Goal: Task Accomplishment & Management: Complete application form

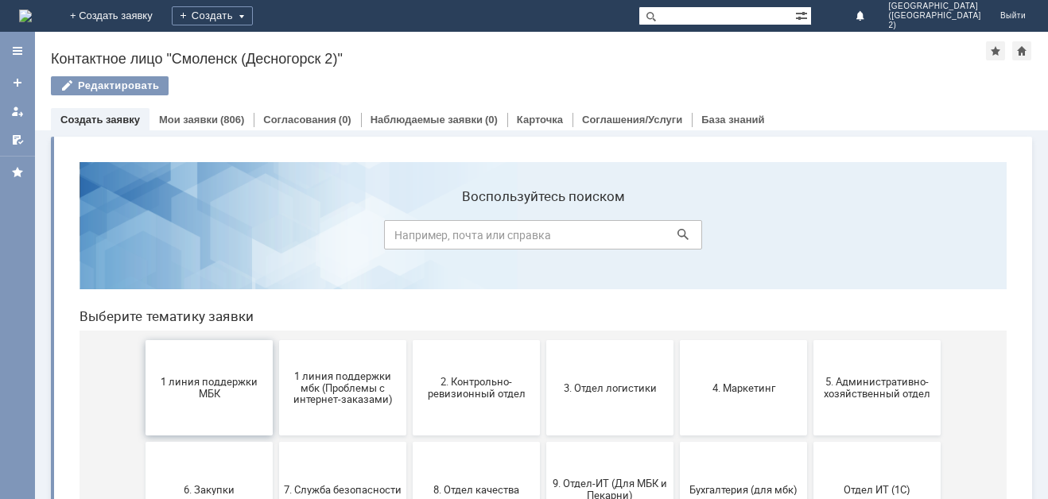
click at [223, 394] on span "1 линия поддержки МБК" at bounding box center [209, 388] width 118 height 24
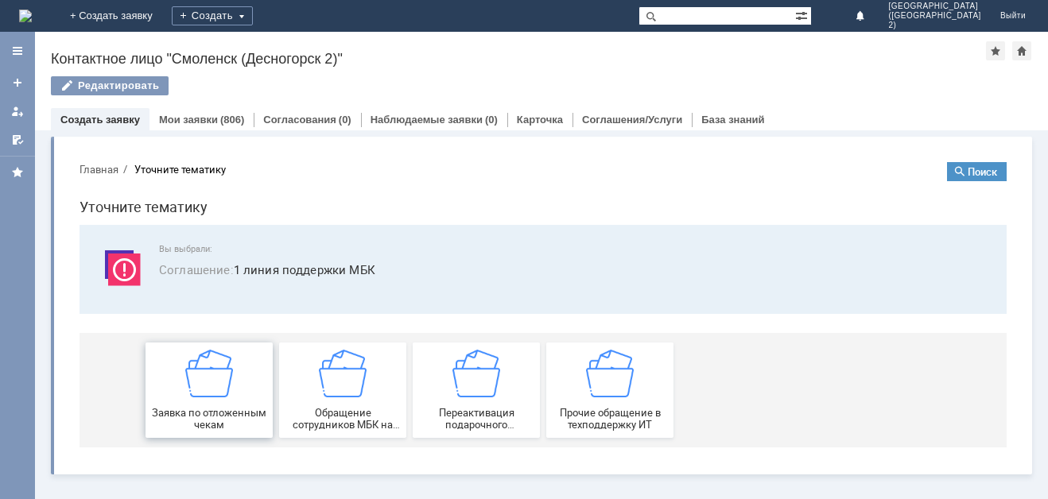
click at [219, 404] on div "Заявка по отложенным чекам" at bounding box center [209, 390] width 118 height 81
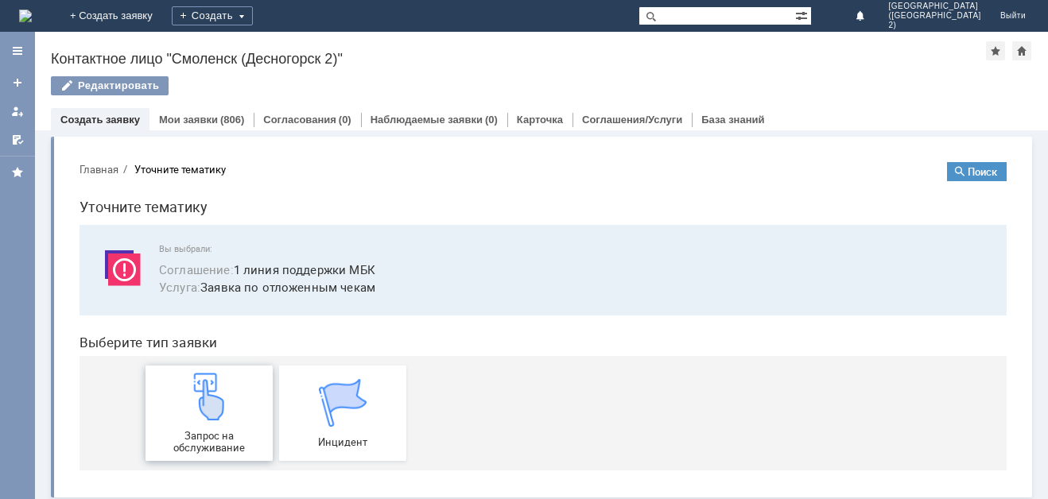
click at [188, 419] on img at bounding box center [209, 397] width 48 height 48
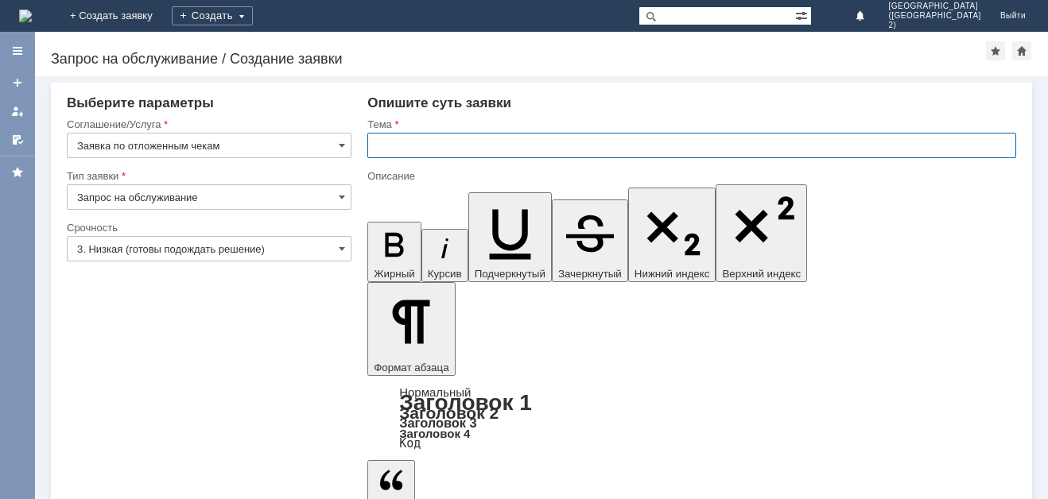
click at [432, 142] on input "text" at bounding box center [691, 145] width 649 height 25
click at [763, 142] on input "text" at bounding box center [691, 145] width 649 height 25
type input "отложенные чеки"
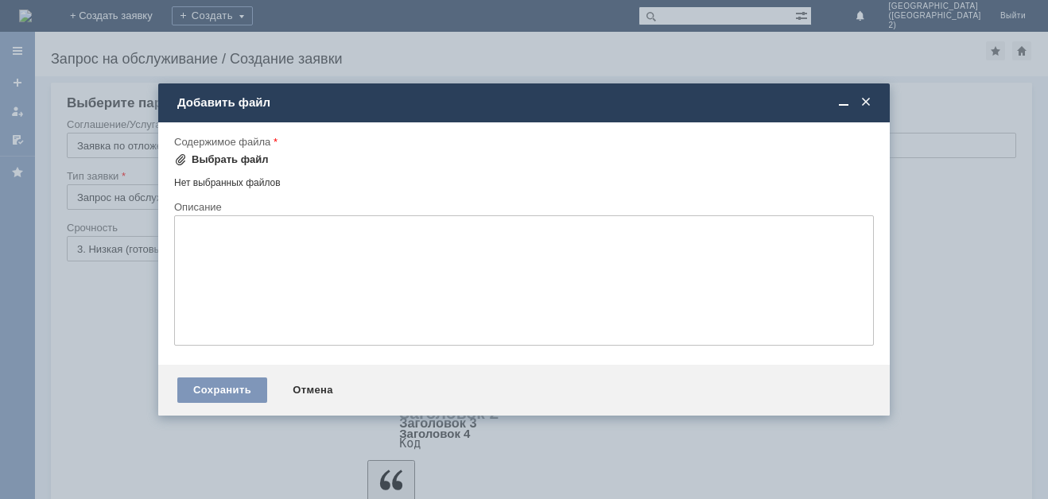
click at [215, 157] on div "Выбрать файл" at bounding box center [230, 159] width 77 height 13
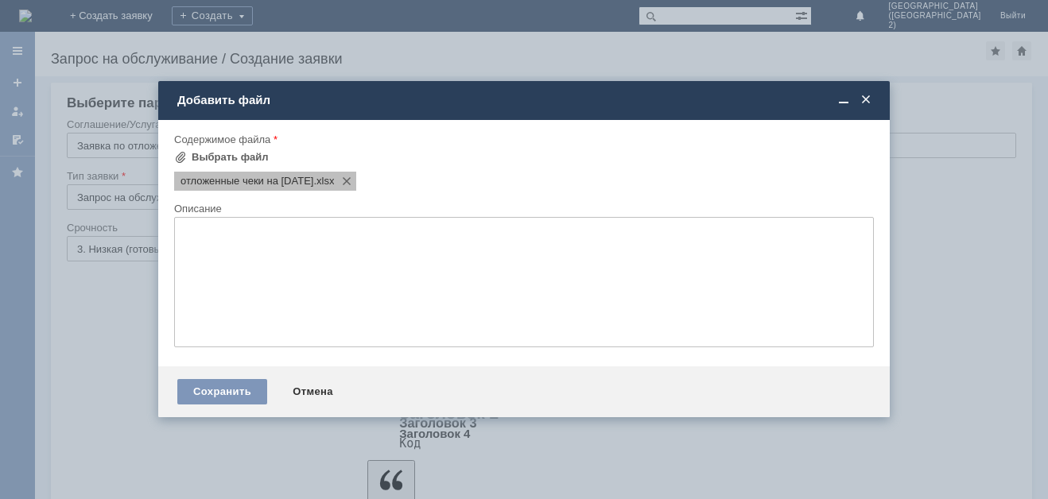
click at [243, 177] on span "отложенные чеки на 06.09.2025" at bounding box center [246, 181] width 133 height 13
click at [256, 182] on span "отложенные чеки на 06.09.2025" at bounding box center [246, 181] width 133 height 13
drag, startPoint x: 196, startPoint y: 212, endPoint x: 263, endPoint y: 254, distance: 79.6
click at [263, 254] on tbody "Содержимое файла Выбрать файл отложенные чеки на 06.09.2025 .xlsx Перетащите фа…" at bounding box center [524, 246] width 700 height 227
click at [228, 173] on div "отложенные чеки на 06.09.2025 .xlsx" at bounding box center [265, 181] width 182 height 19
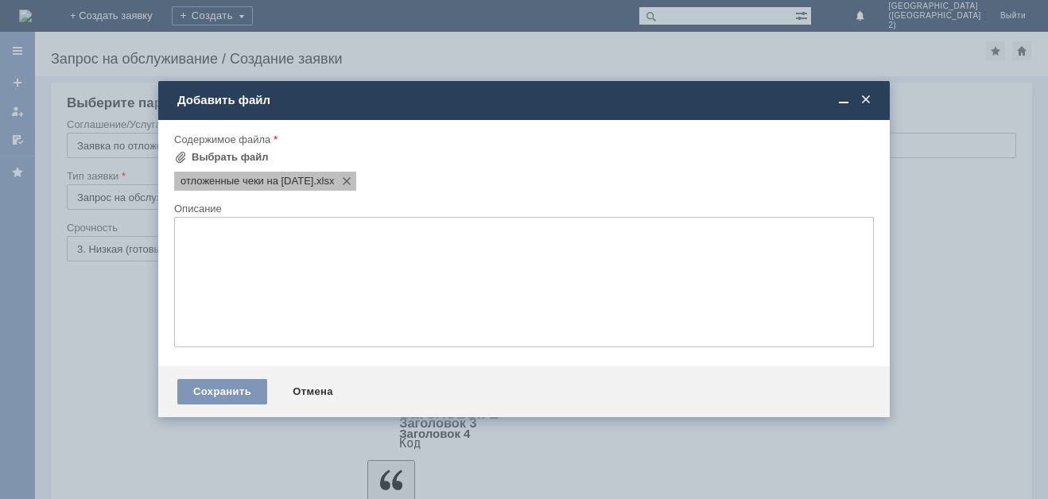
click at [235, 178] on span "отложенные чеки на 06.09.2025" at bounding box center [246, 181] width 133 height 13
click at [277, 240] on textarea at bounding box center [524, 282] width 700 height 130
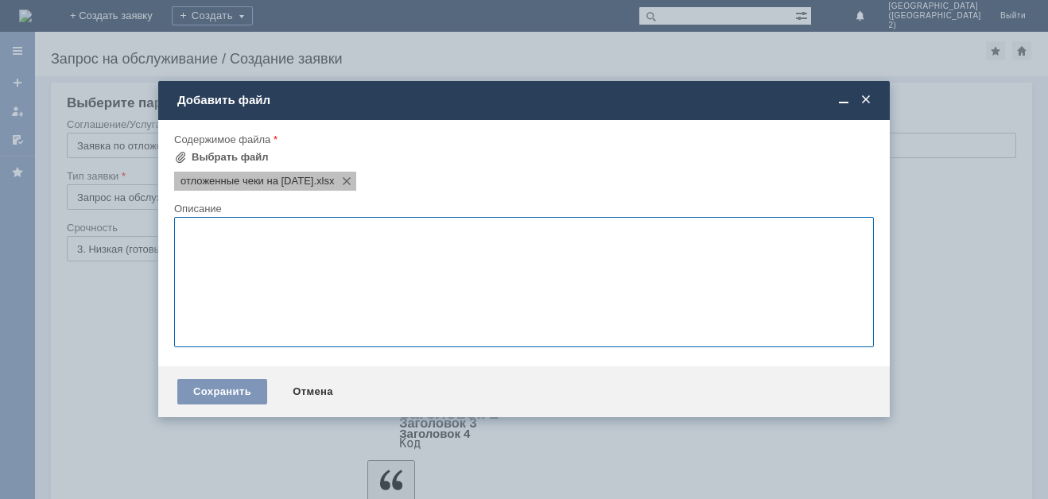
click at [302, 182] on span "отложенные чеки на 06.09.2025" at bounding box center [246, 181] width 133 height 13
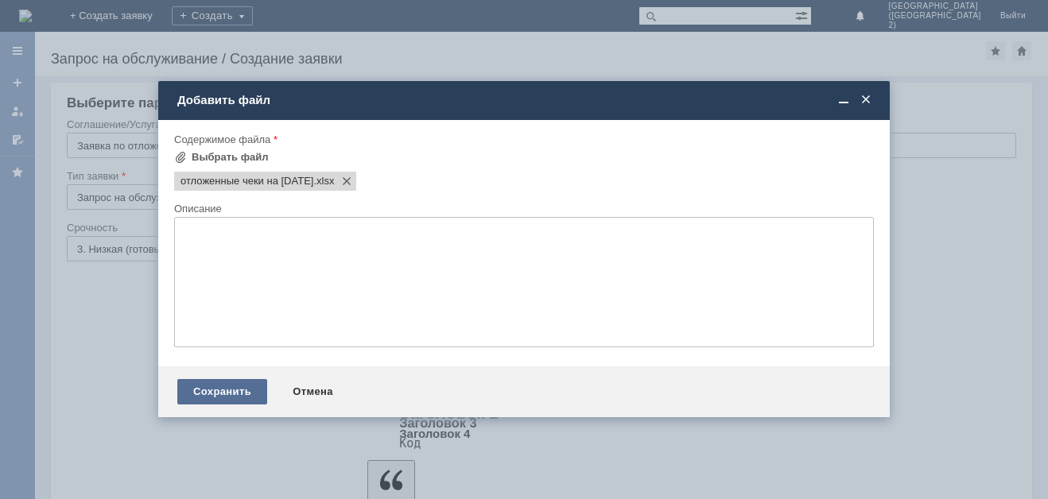
drag, startPoint x: 257, startPoint y: 307, endPoint x: 221, endPoint y: 403, distance: 102.6
click at [257, 307] on textarea at bounding box center [524, 282] width 700 height 130
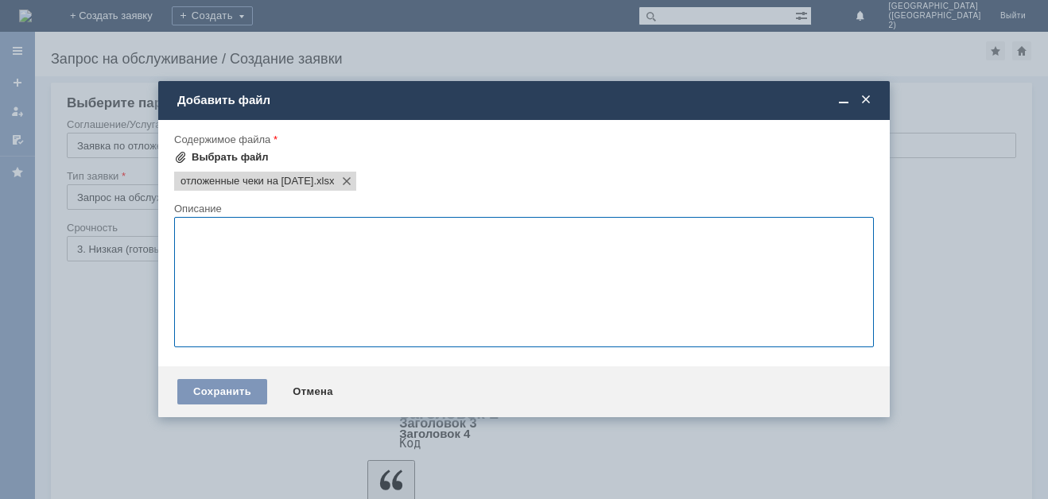
click at [200, 157] on div "Выбрать файл" at bounding box center [230, 157] width 77 height 13
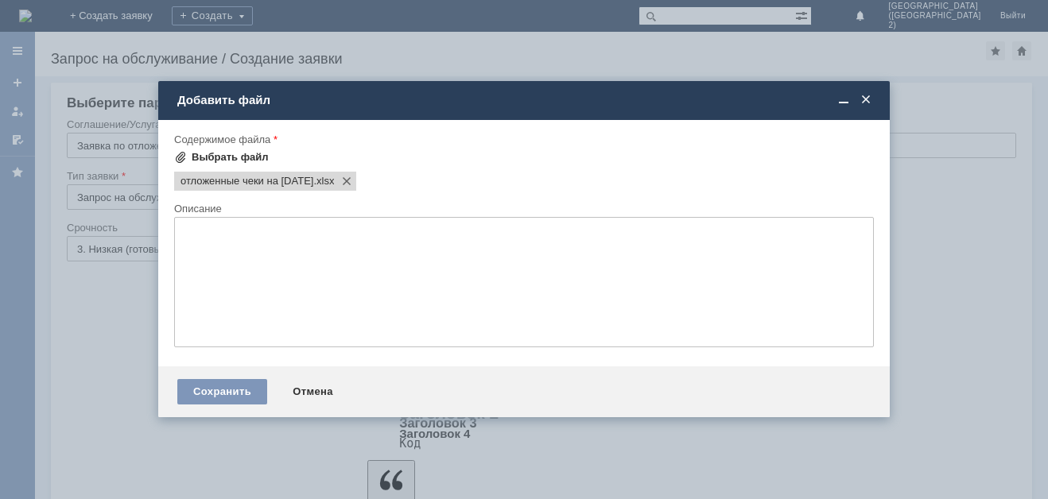
click at [232, 159] on div "Выбрать файл" at bounding box center [230, 157] width 77 height 13
click at [539, 177] on span at bounding box center [529, 181] width 19 height 13
click at [211, 382] on div "Сохранить" at bounding box center [222, 391] width 90 height 25
